Goal: Find specific page/section: Find specific page/section

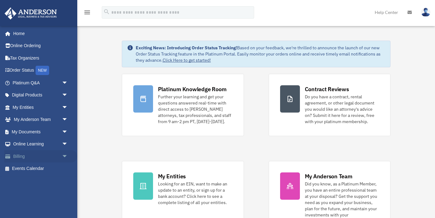
click at [25, 154] on link "Billing arrow_drop_down" at bounding box center [40, 156] width 73 height 12
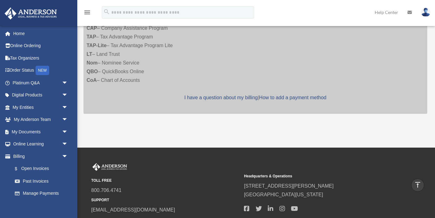
scroll to position [434, 0]
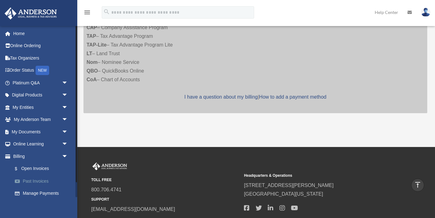
click at [44, 179] on link "Past Invoices" at bounding box center [43, 181] width 69 height 12
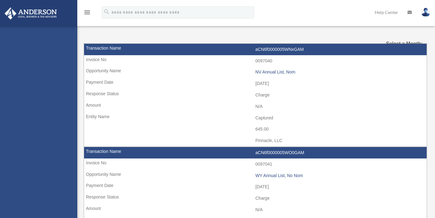
select select
